Goal: Check status: Check status

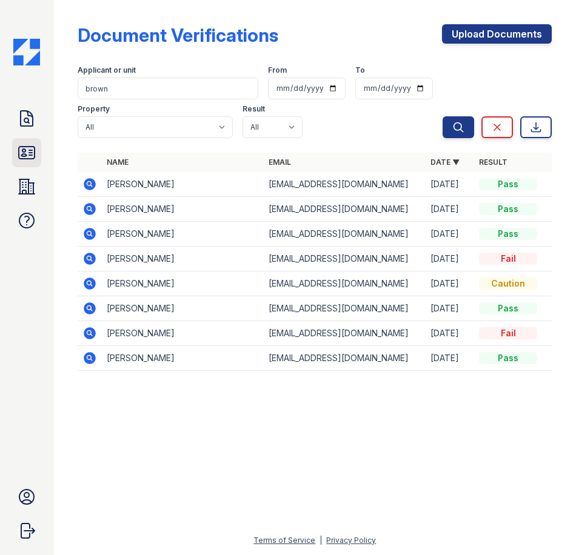
click at [29, 150] on icon at bounding box center [27, 153] width 16 height 12
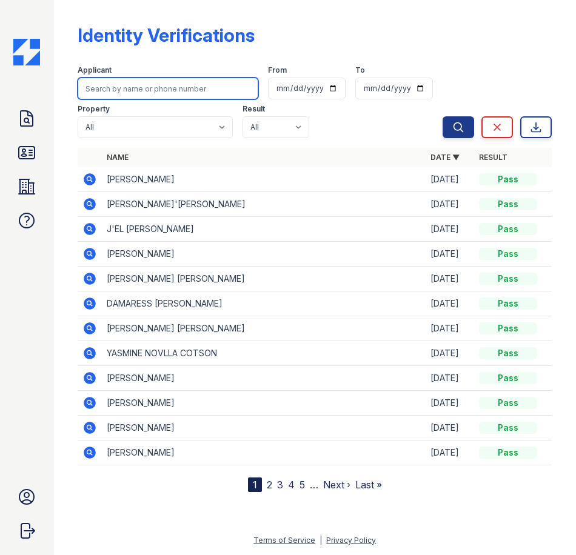
click at [158, 81] on input "search" at bounding box center [168, 89] width 181 height 22
click at [76, 169] on div at bounding box center [75, 248] width 5 height 487
click at [161, 92] on input "search" at bounding box center [168, 89] width 181 height 22
type input "[PERSON_NAME]"
click at [443, 116] on button "Search" at bounding box center [459, 127] width 32 height 22
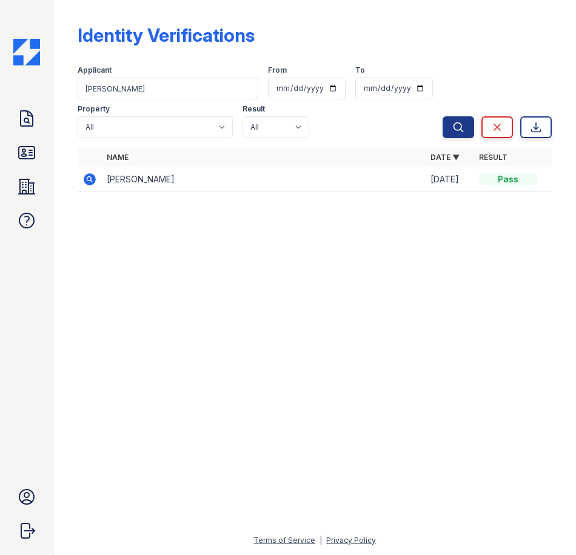
click at [87, 179] on icon at bounding box center [90, 179] width 12 height 12
